Goal: Complete application form: Complete application form

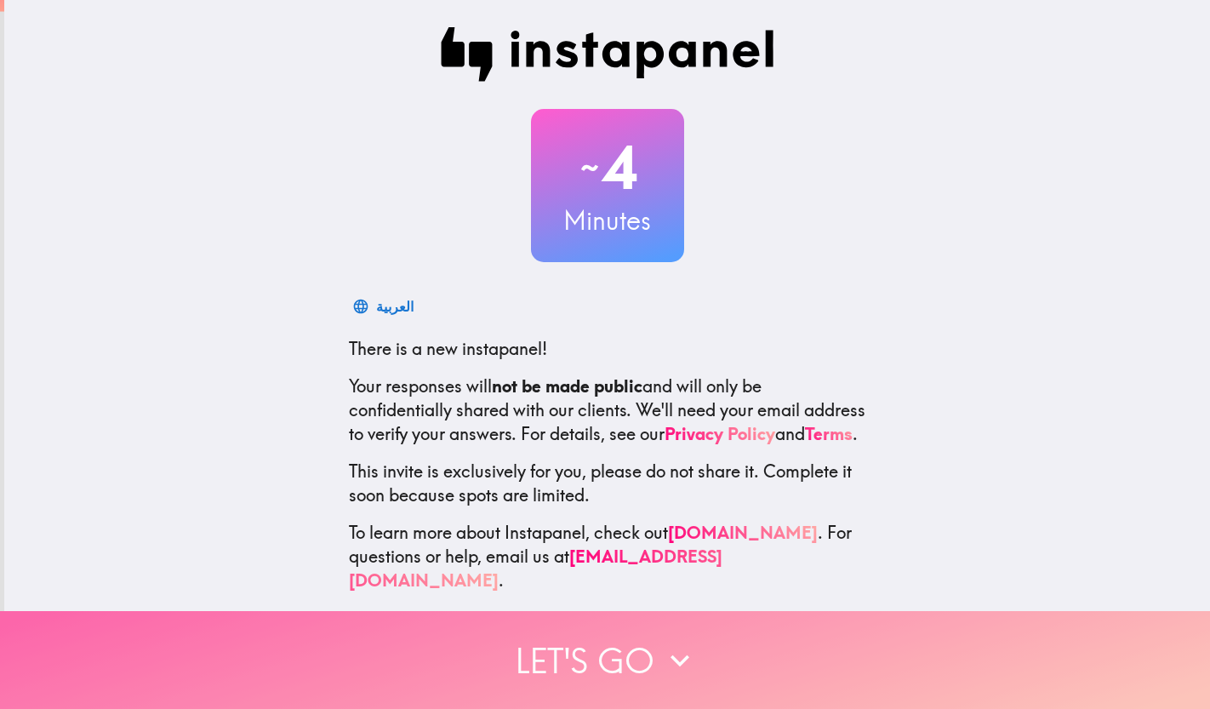
click at [622, 655] on button "Let's go" at bounding box center [605, 660] width 1210 height 98
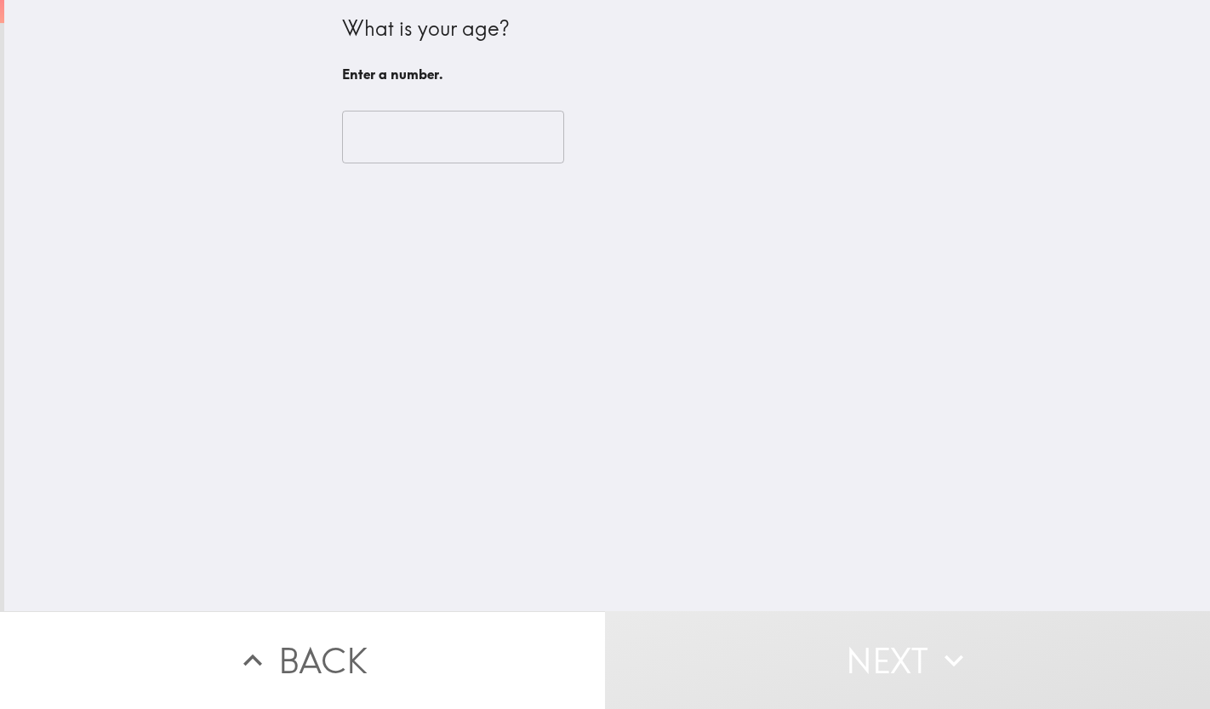
click at [400, 134] on input "number" at bounding box center [453, 137] width 222 height 53
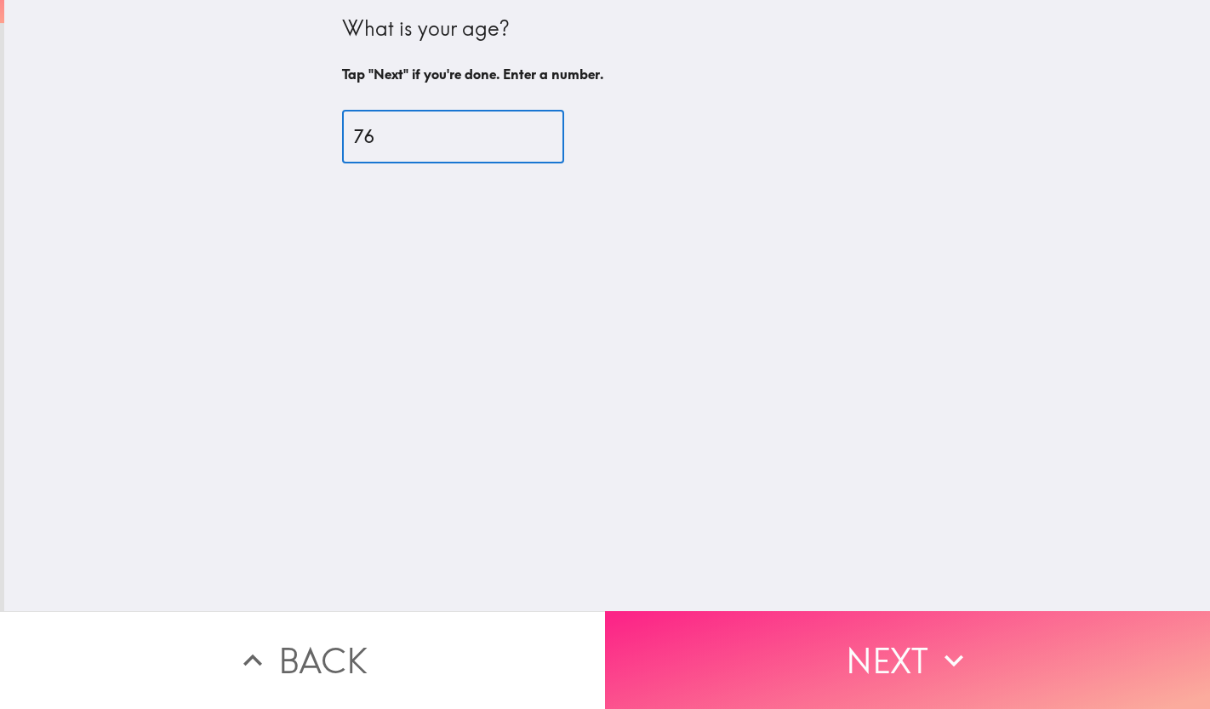
type input "76"
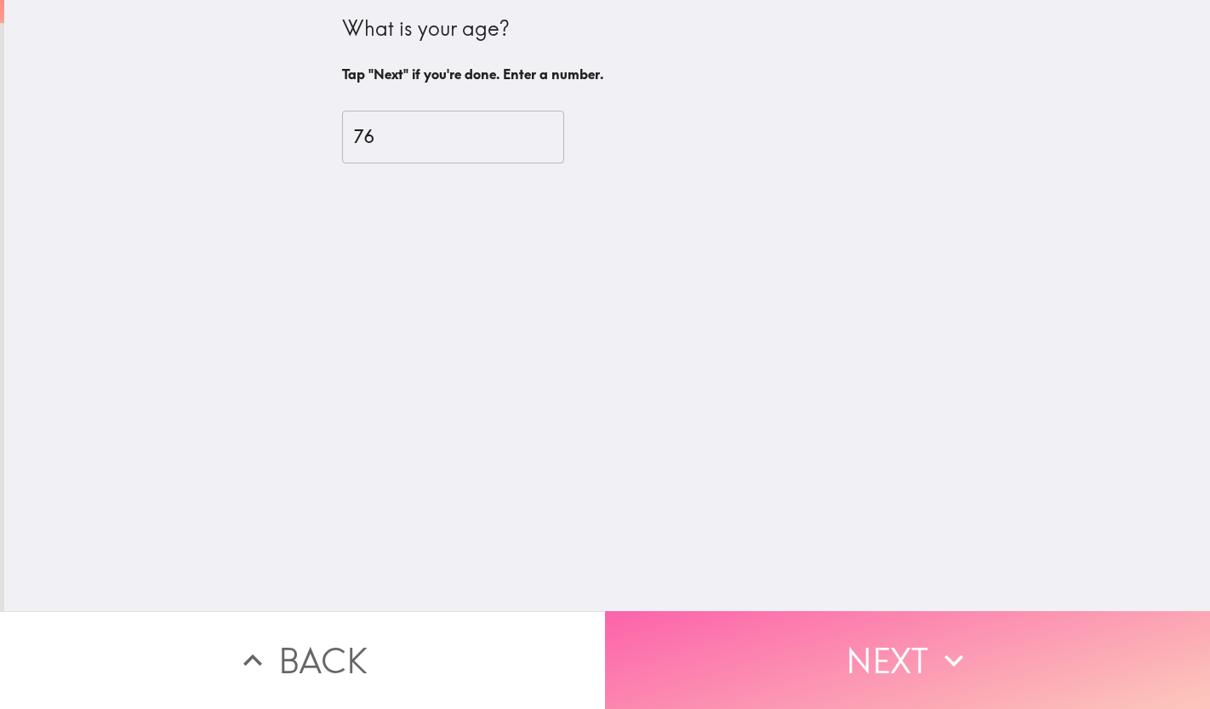
click at [748, 663] on button "Next" at bounding box center [907, 660] width 605 height 98
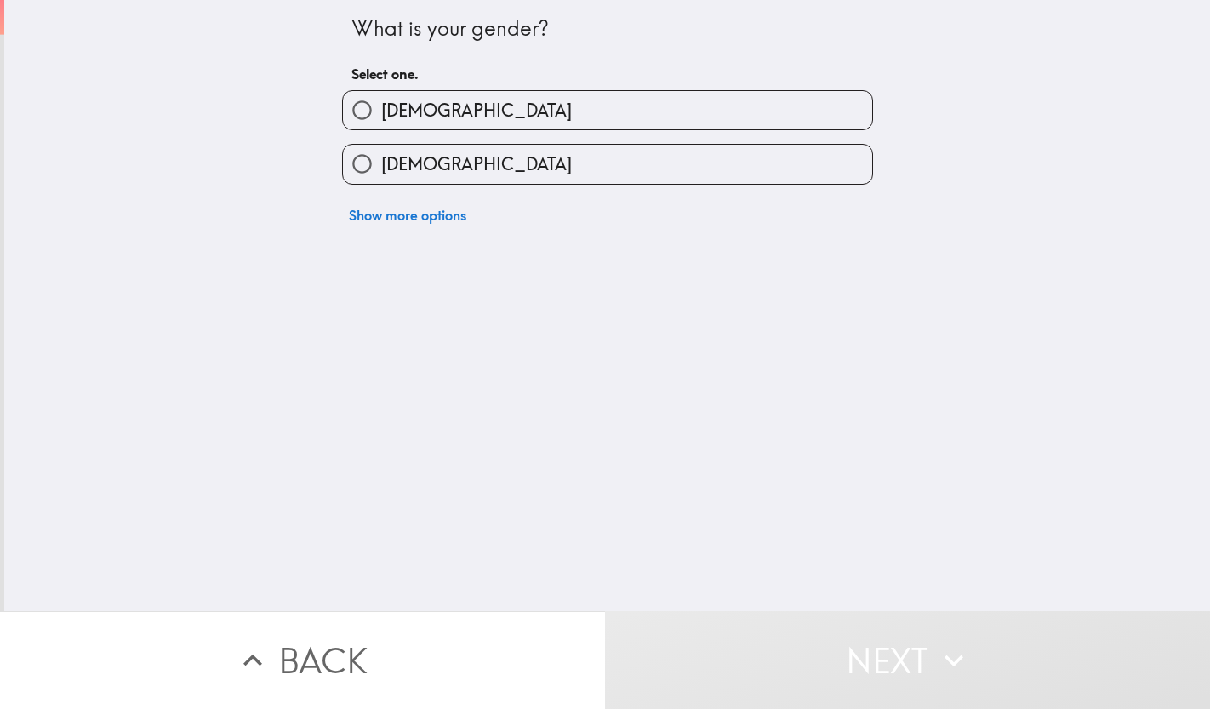
click at [362, 106] on input "[DEMOGRAPHIC_DATA]" at bounding box center [362, 110] width 38 height 38
radio input "true"
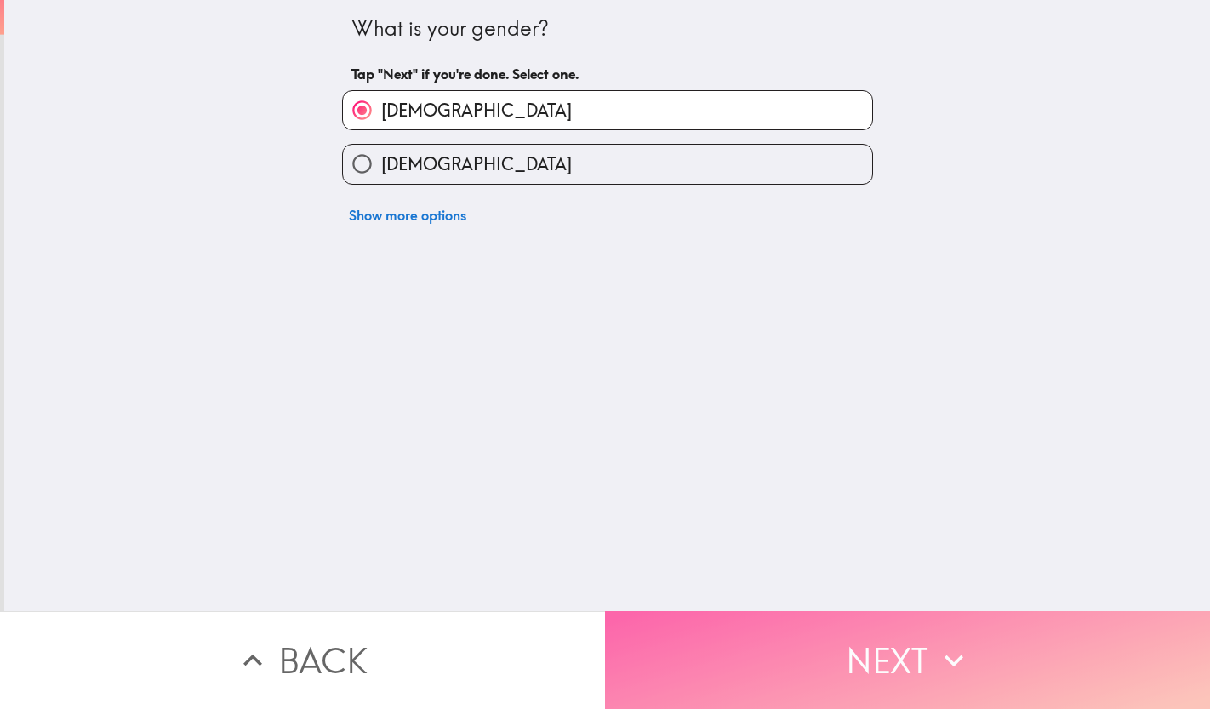
click at [700, 656] on button "Next" at bounding box center [907, 660] width 605 height 98
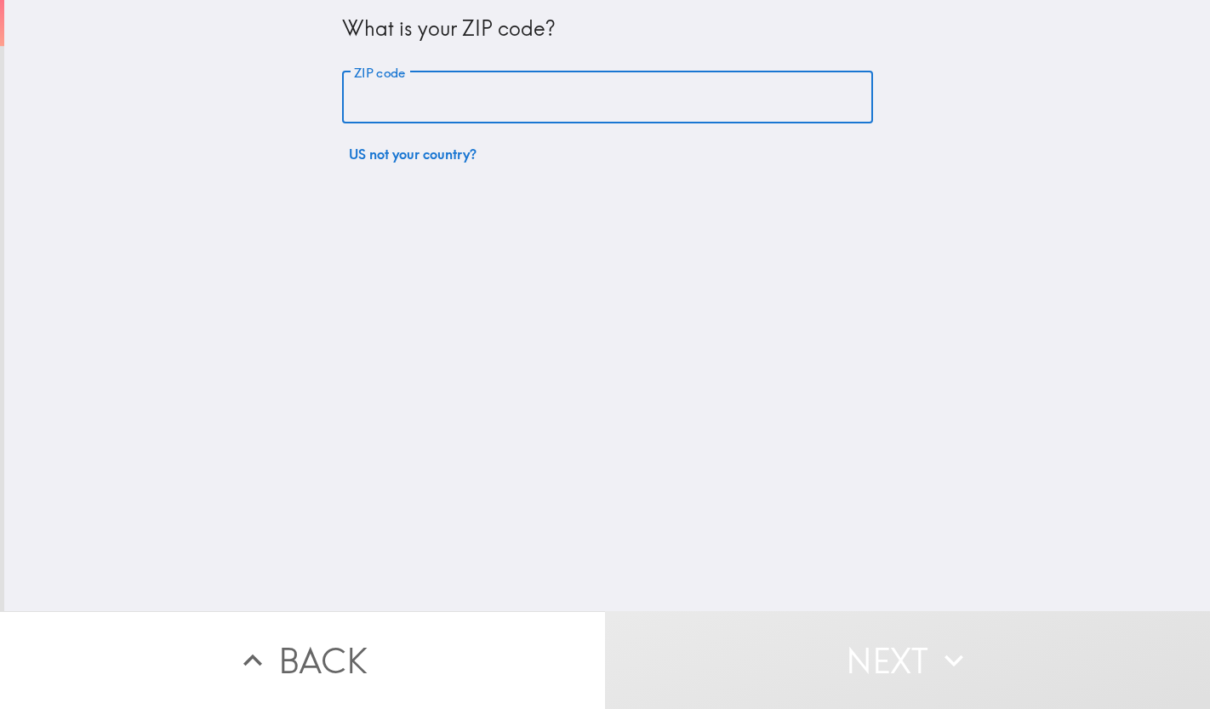
click at [396, 115] on input "ZIP code" at bounding box center [607, 97] width 531 height 53
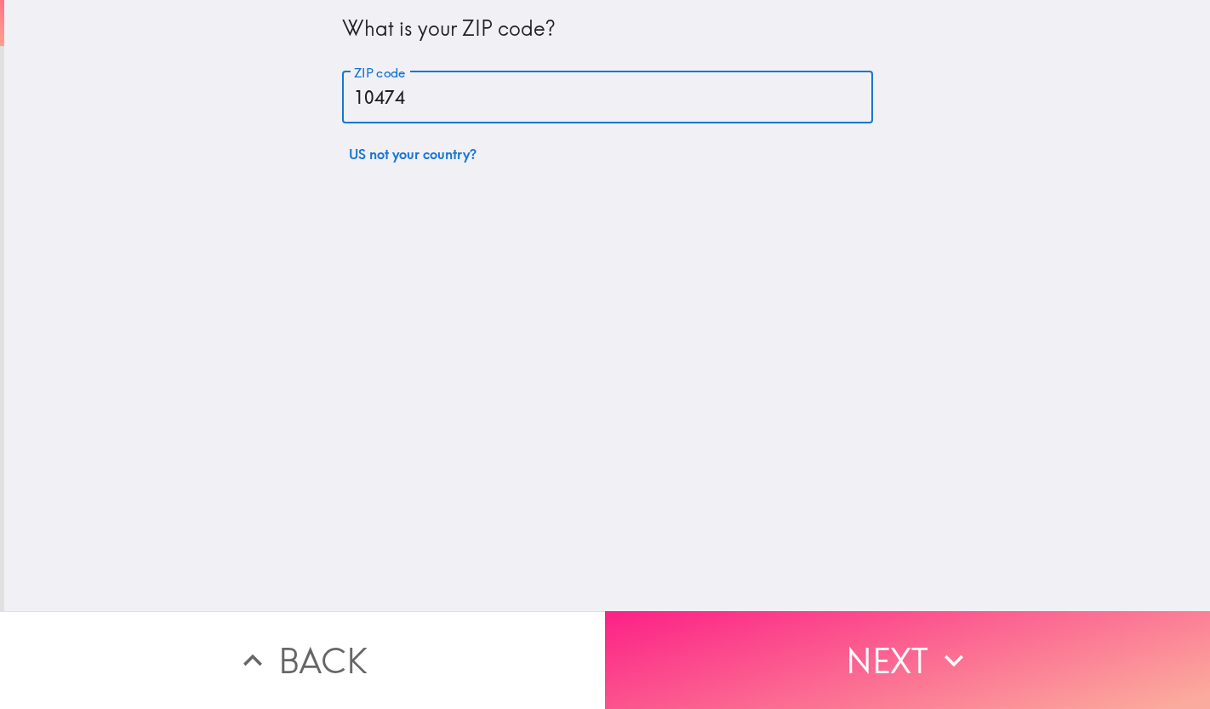
type input "10474"
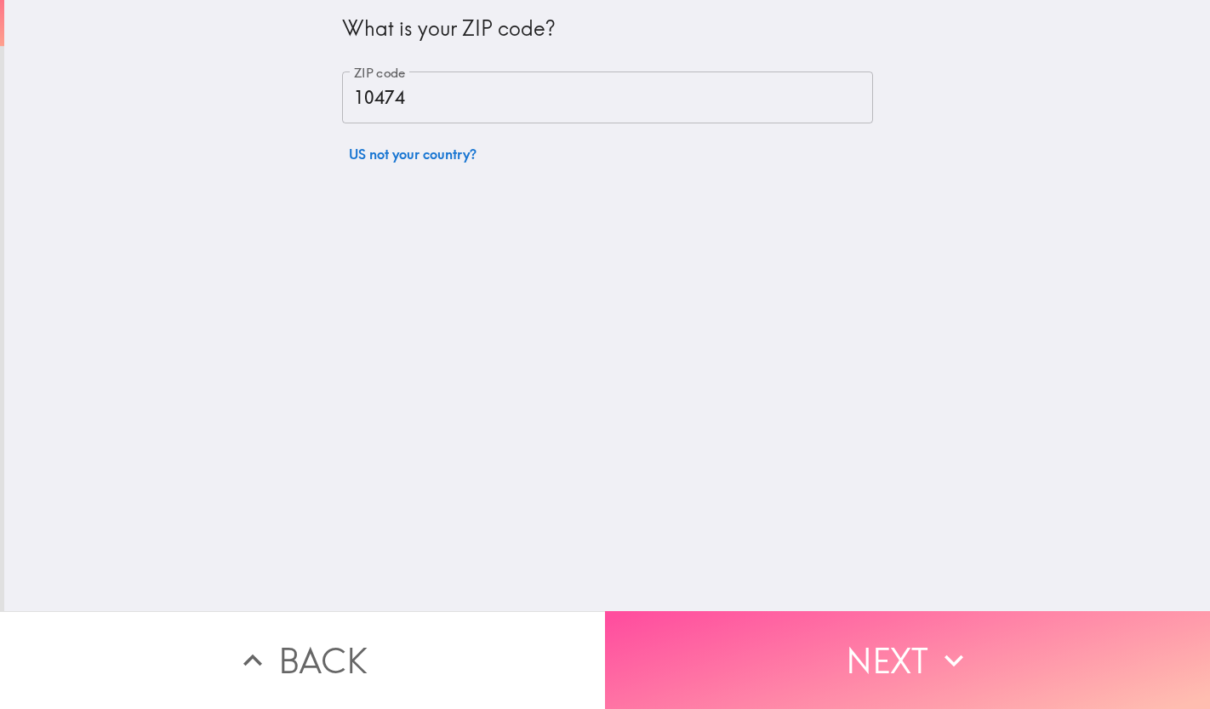
click at [710, 644] on button "Next" at bounding box center [907, 660] width 605 height 98
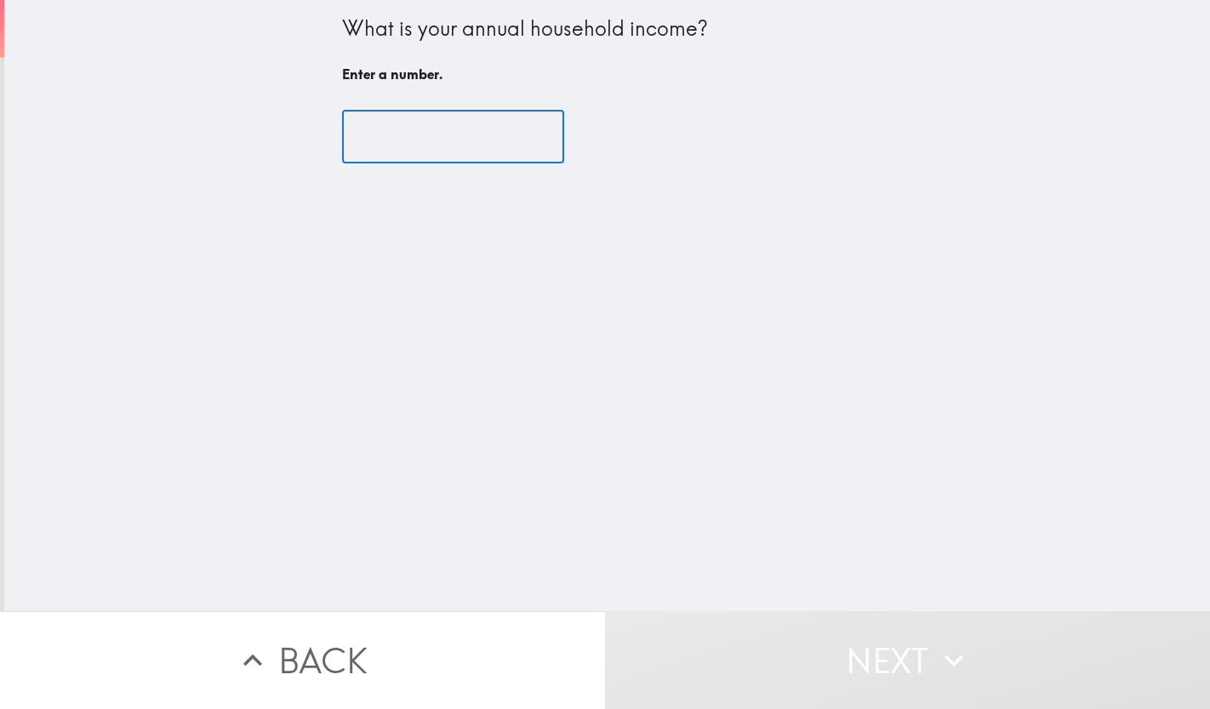
click at [398, 134] on input "number" at bounding box center [453, 137] width 222 height 53
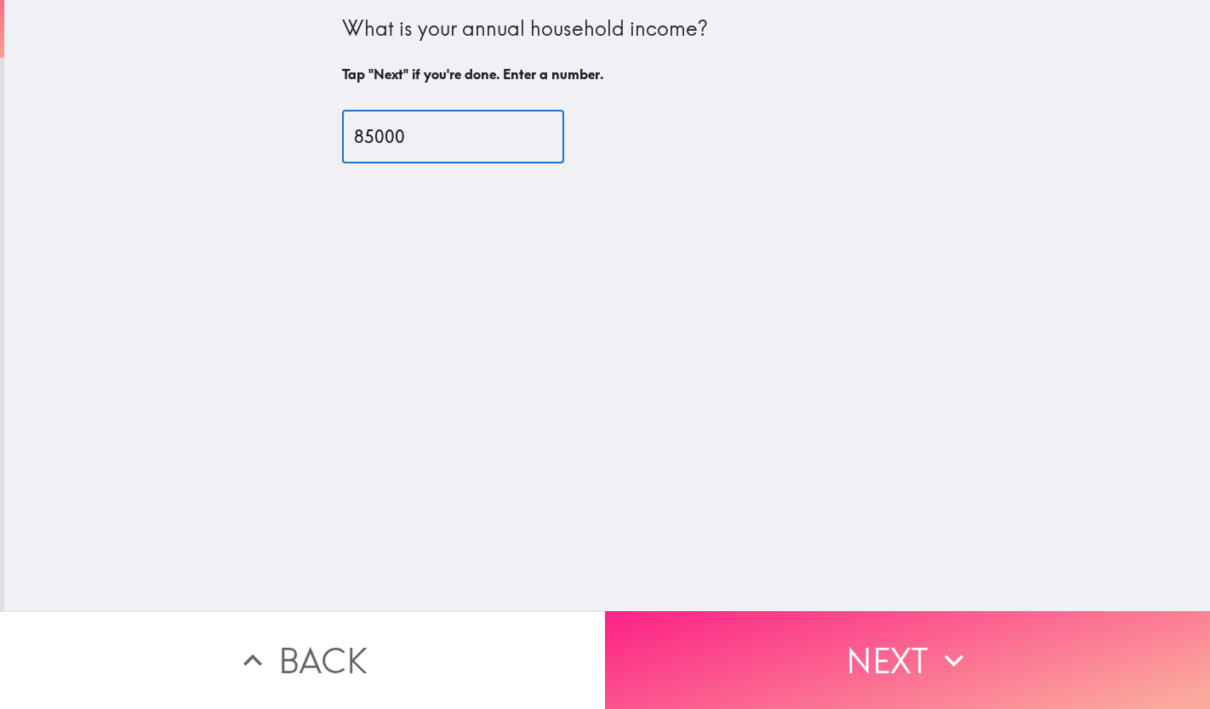
type input "85000"
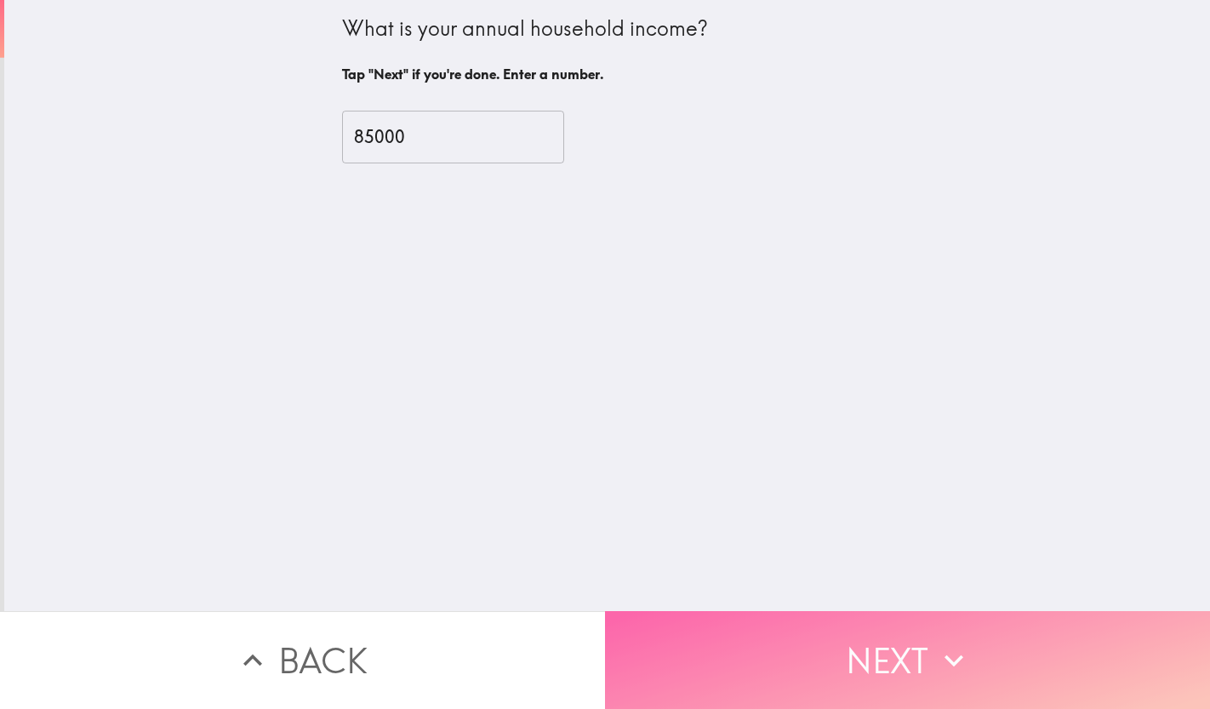
click at [685, 651] on button "Next" at bounding box center [907, 660] width 605 height 98
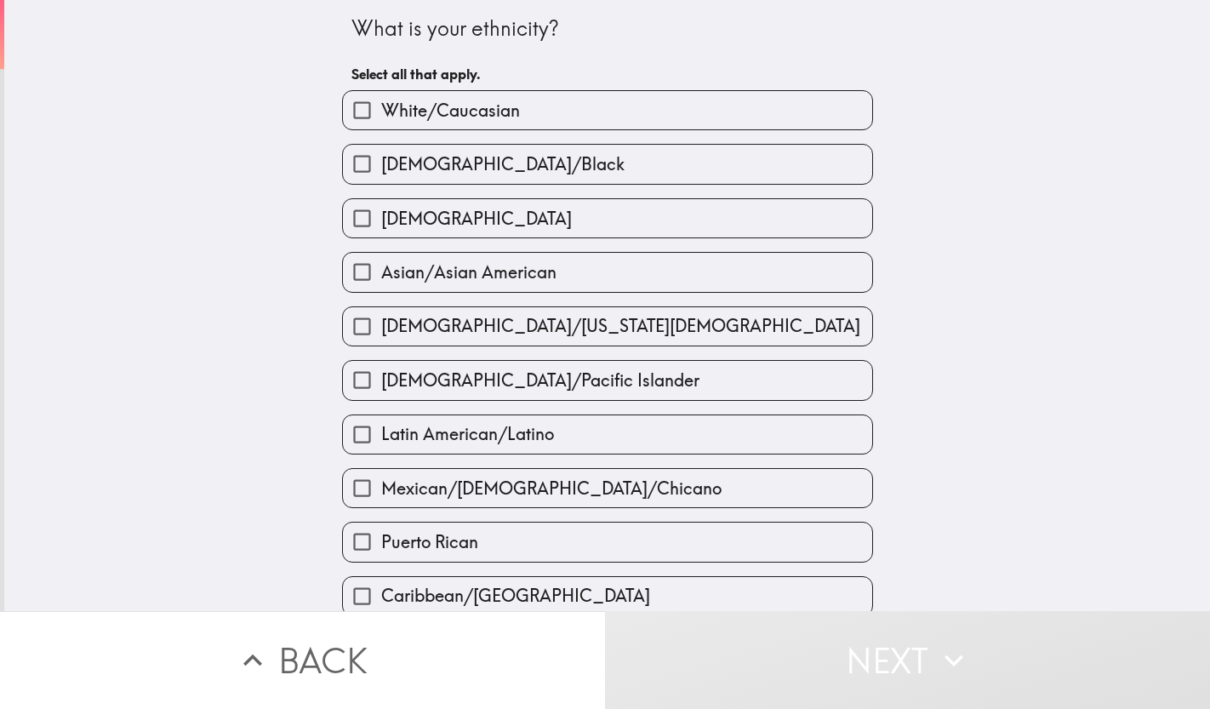
click at [360, 154] on input "[DEMOGRAPHIC_DATA]/Black" at bounding box center [362, 164] width 38 height 38
checkbox input "true"
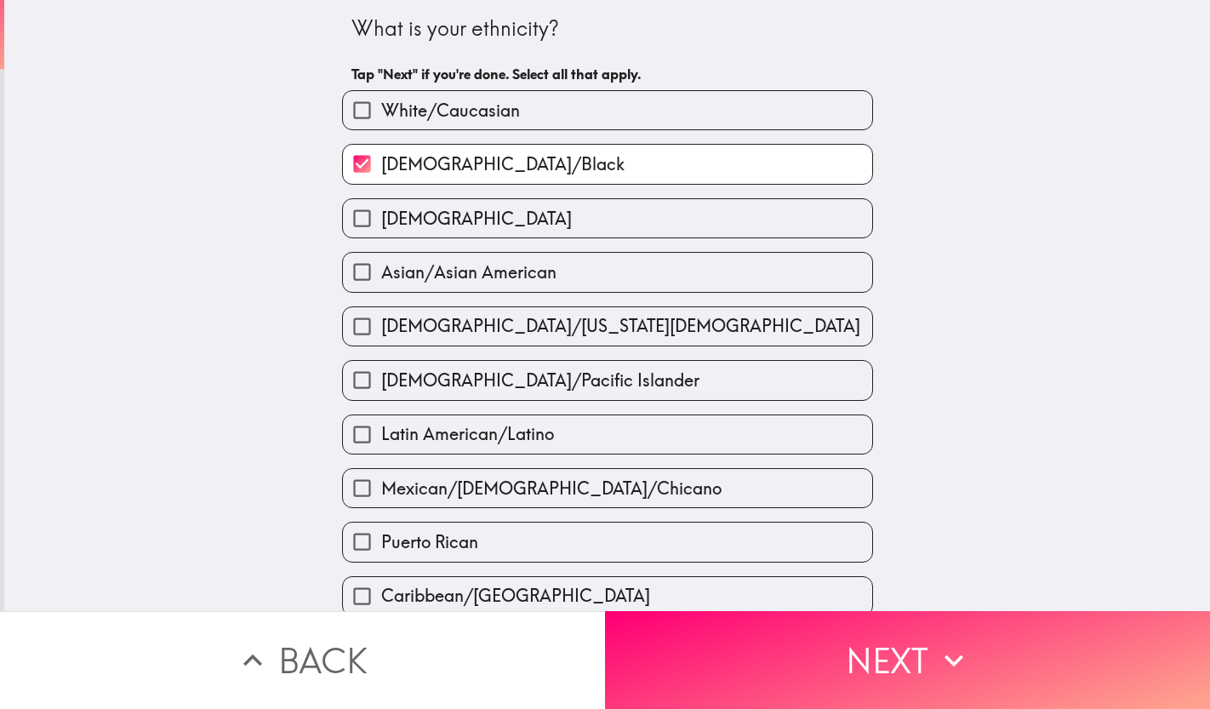
click at [359, 220] on input "[DEMOGRAPHIC_DATA]" at bounding box center [362, 218] width 38 height 38
checkbox input "true"
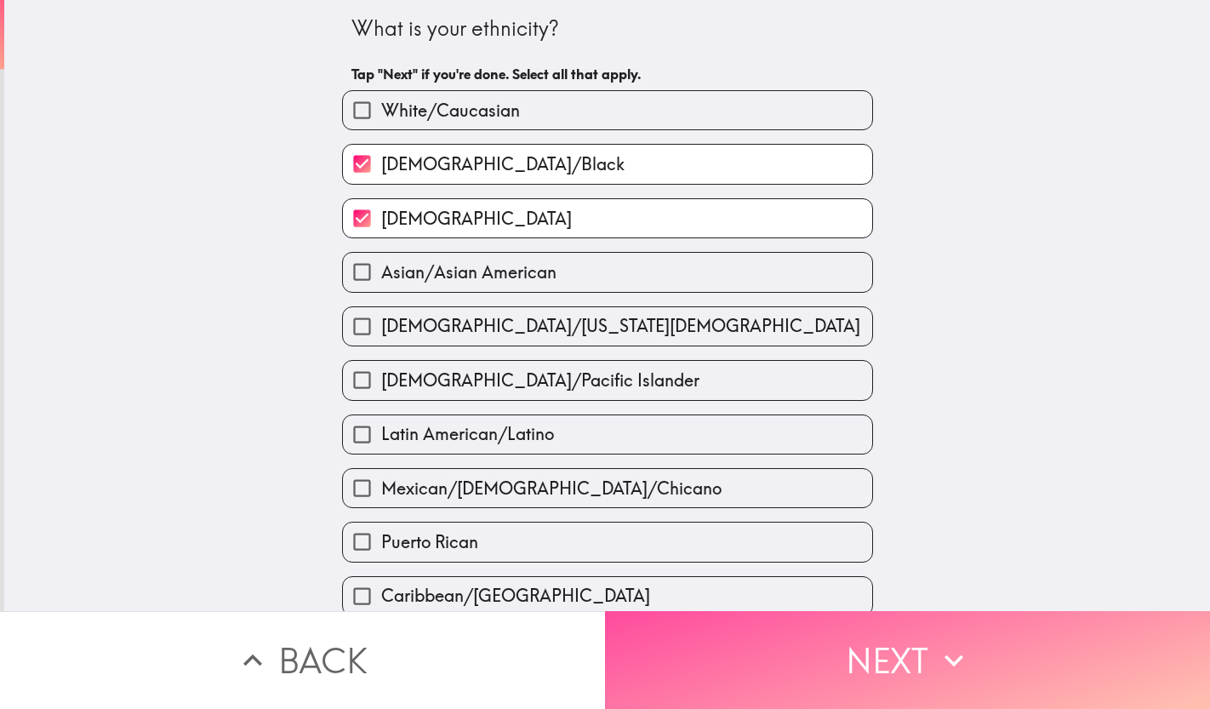
click at [669, 638] on button "Next" at bounding box center [907, 660] width 605 height 98
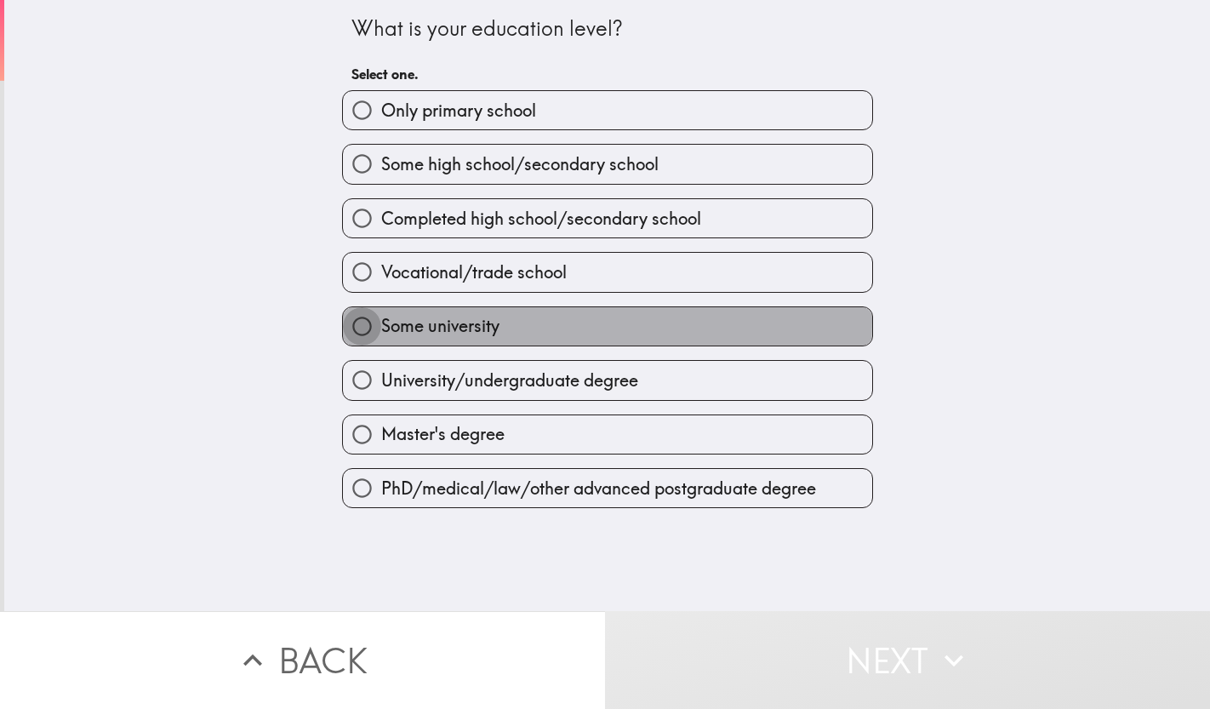
click at [365, 324] on input "Some university" at bounding box center [362, 326] width 38 height 38
radio input "true"
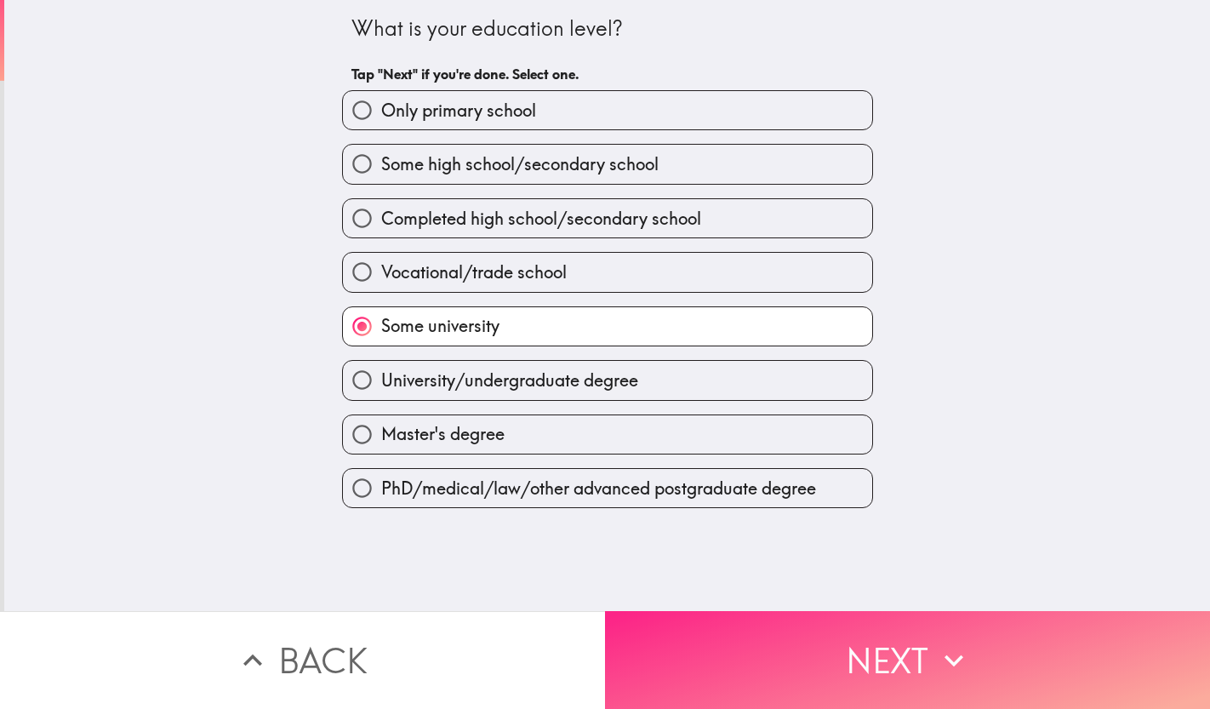
click at [681, 659] on button "Next" at bounding box center [907, 660] width 605 height 98
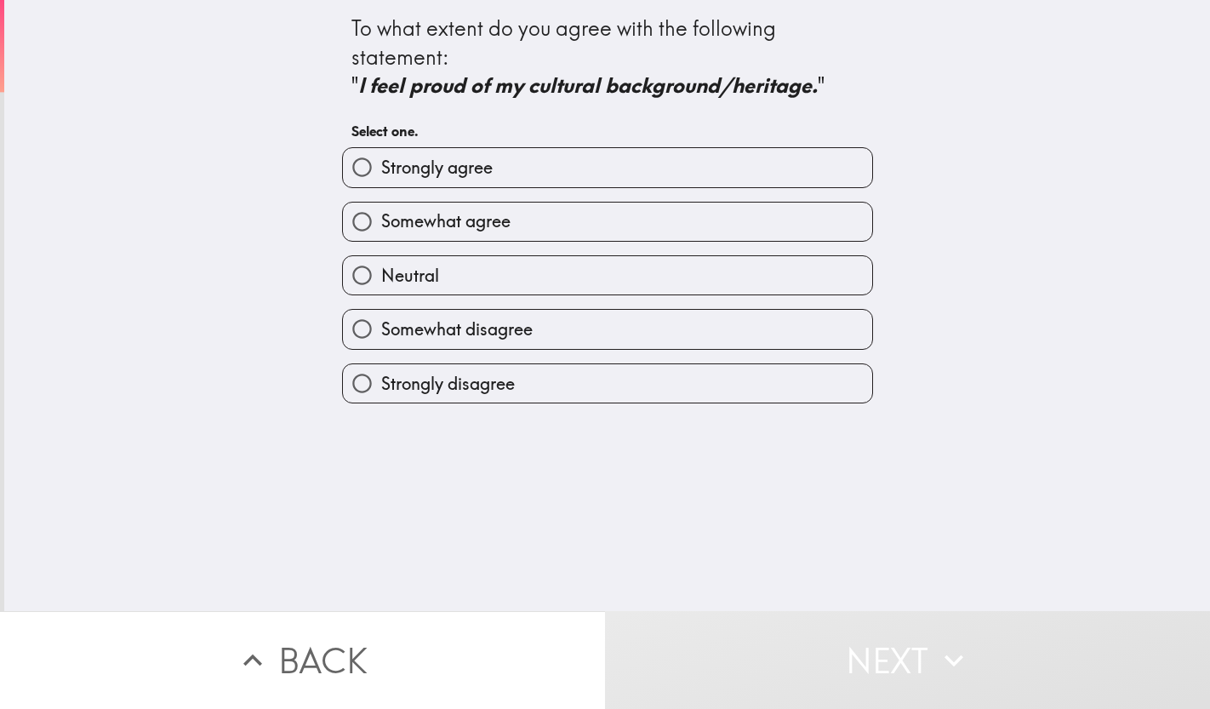
click at [367, 168] on input "Strongly agree" at bounding box center [362, 167] width 38 height 38
radio input "true"
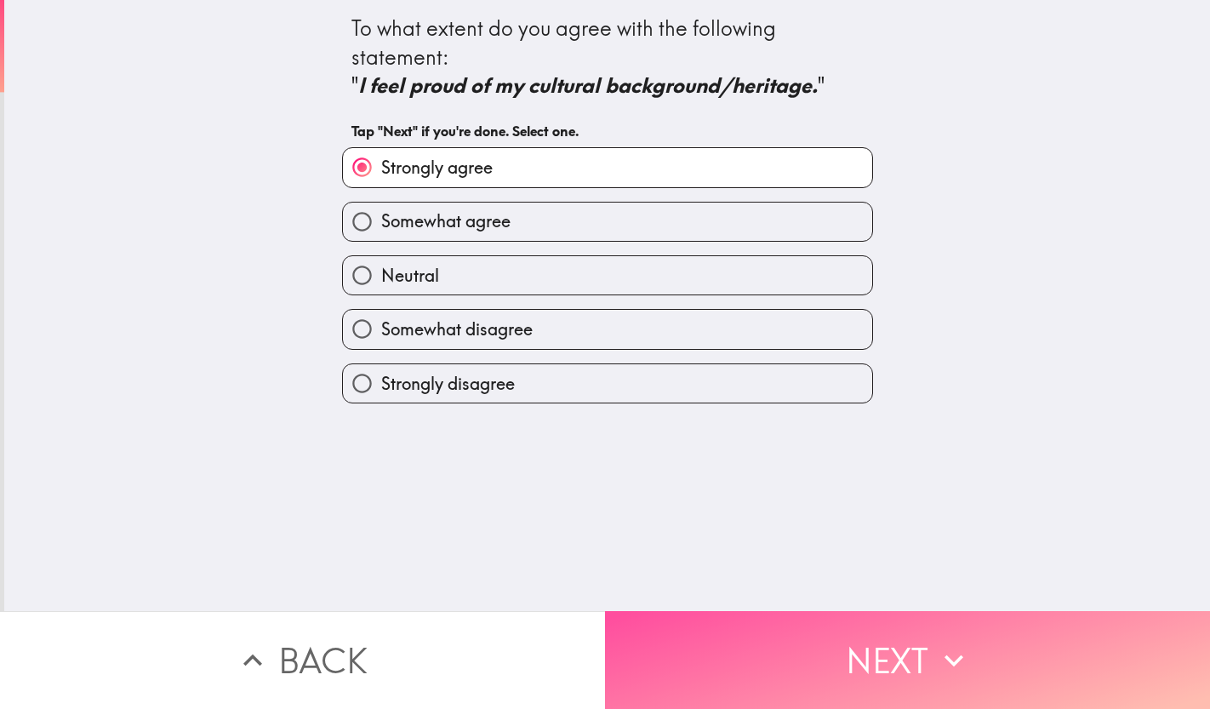
click at [726, 649] on button "Next" at bounding box center [907, 660] width 605 height 98
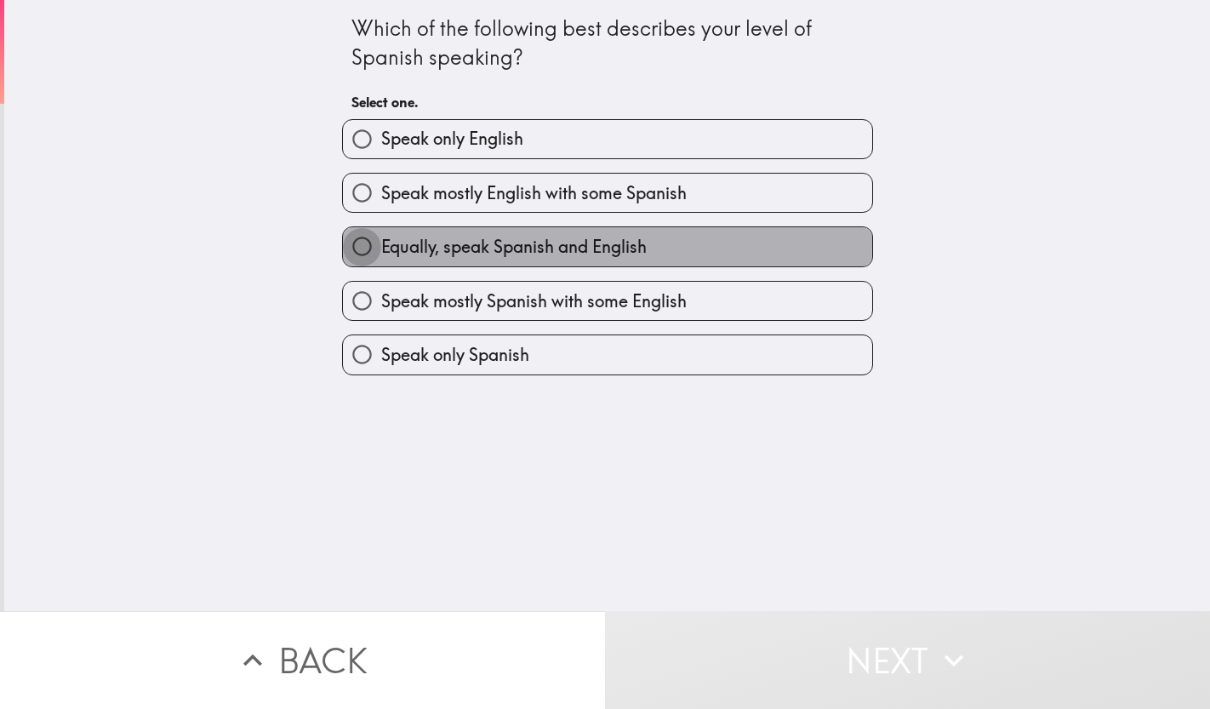
click at [368, 244] on input "Equally, speak Spanish and English" at bounding box center [362, 246] width 38 height 38
radio input "true"
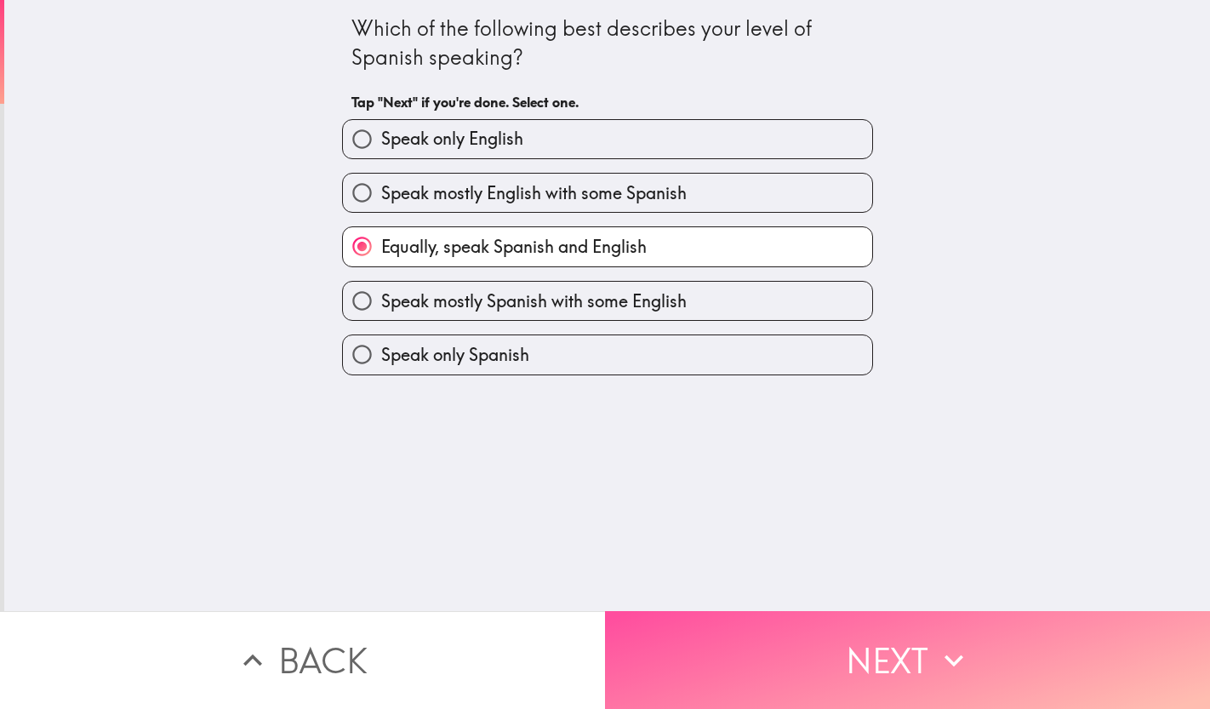
click at [674, 686] on button "Next" at bounding box center [907, 660] width 605 height 98
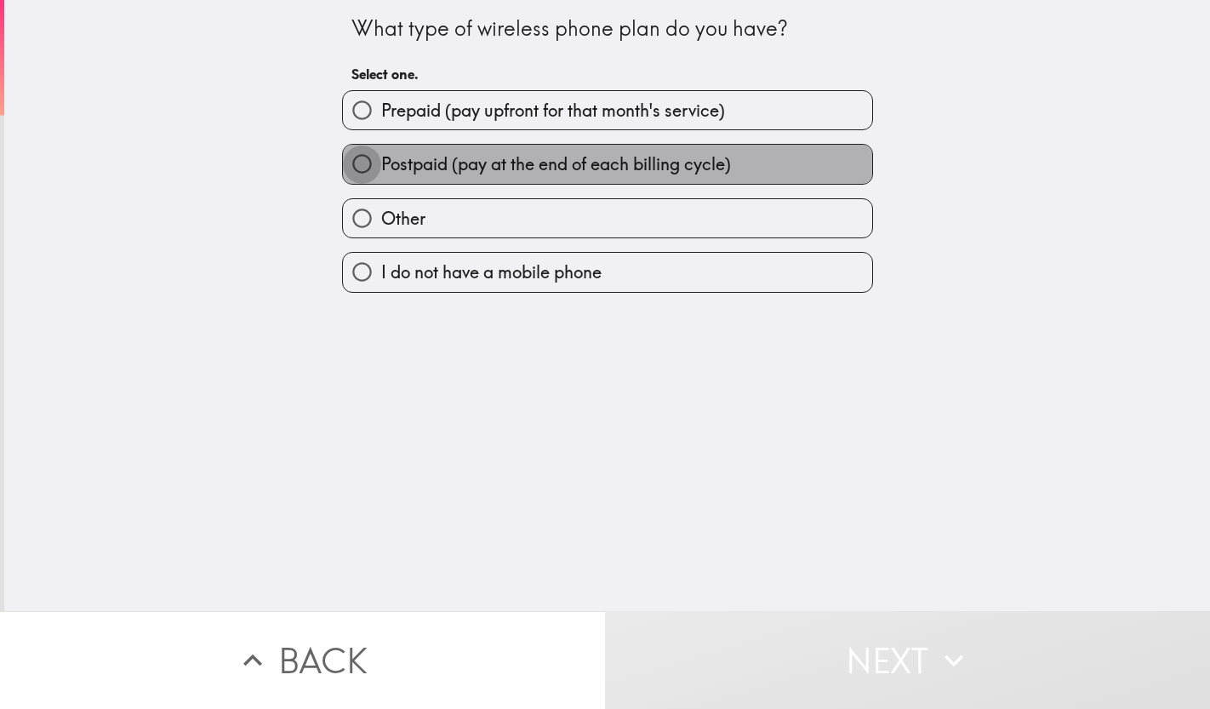
click at [377, 163] on input "Postpaid (pay at the end of each billing cycle)" at bounding box center [362, 164] width 38 height 38
radio input "true"
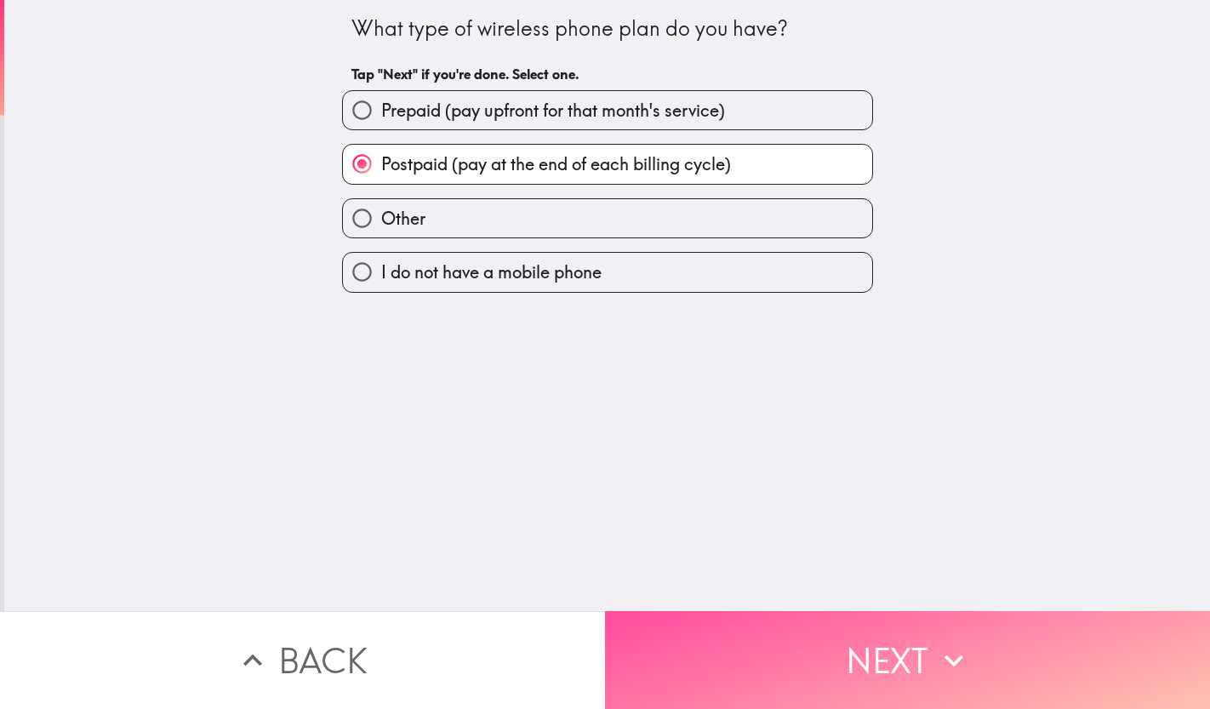
click at [732, 649] on button "Next" at bounding box center [907, 660] width 605 height 98
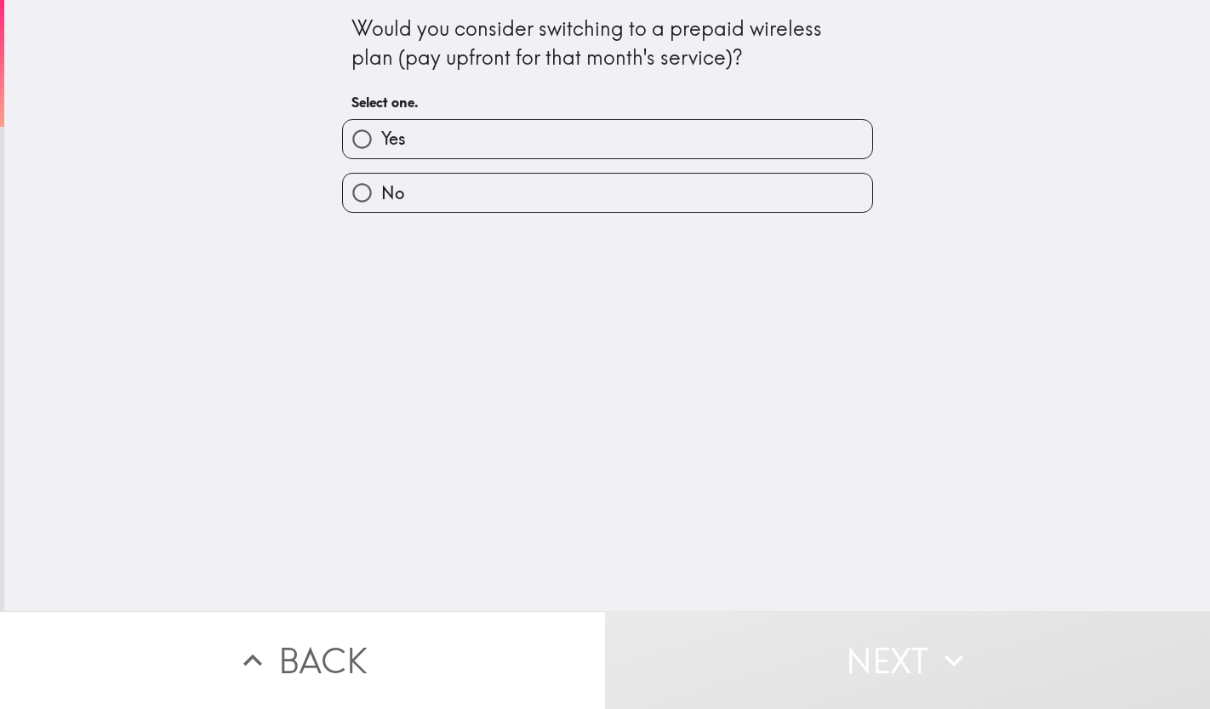
click at [365, 191] on input "No" at bounding box center [362, 193] width 38 height 38
radio input "true"
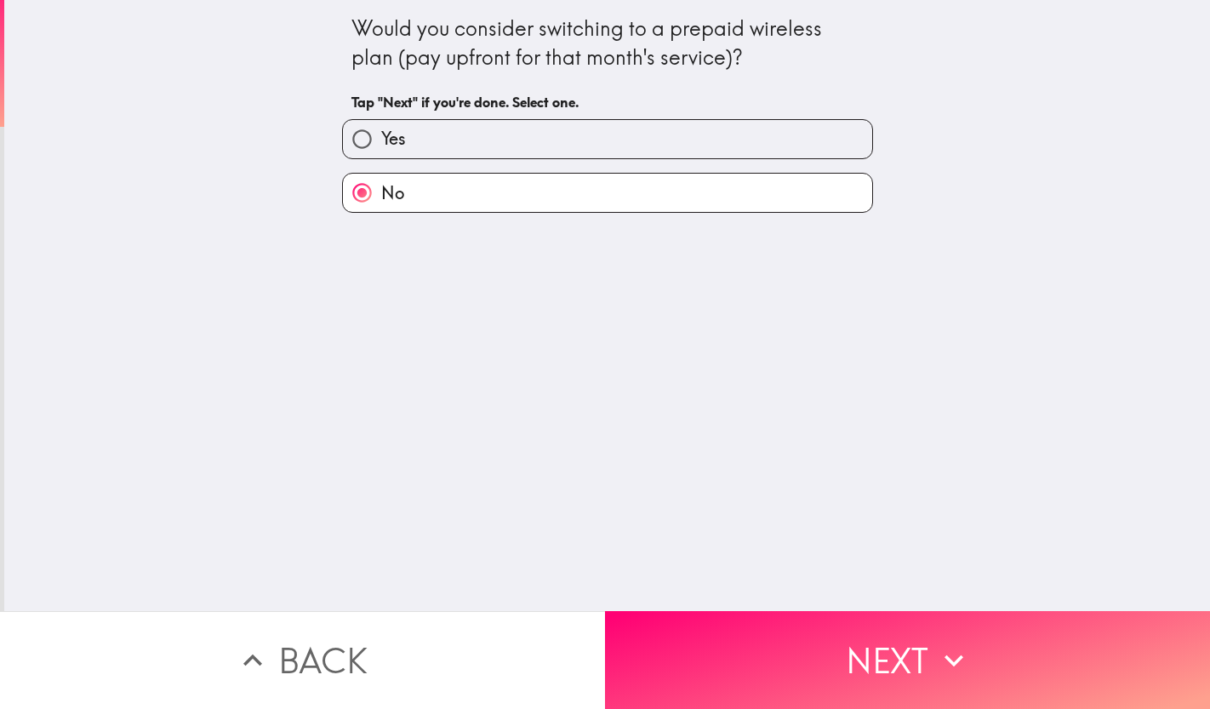
click at [768, 652] on button "Next" at bounding box center [907, 660] width 605 height 98
